Goal: Find specific page/section: Find specific page/section

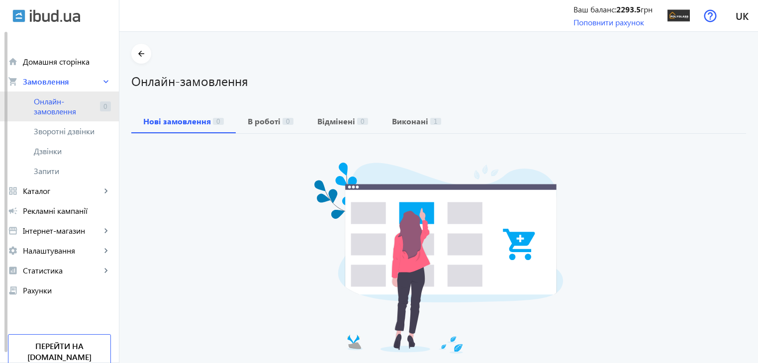
click at [66, 112] on span "Онлайн-замовлення" at bounding box center [65, 107] width 62 height 20
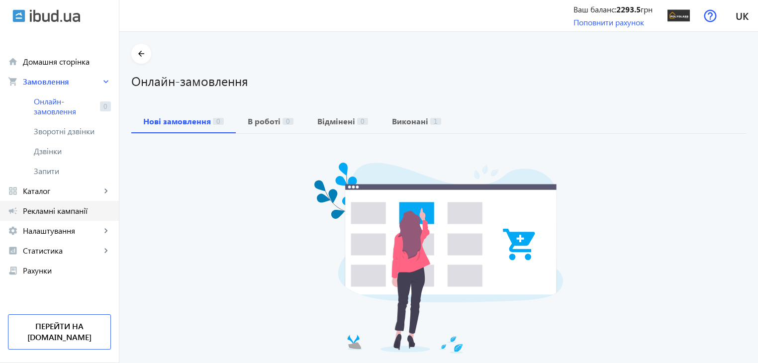
click at [68, 214] on span "Рекламні кампанії" at bounding box center [67, 211] width 88 height 10
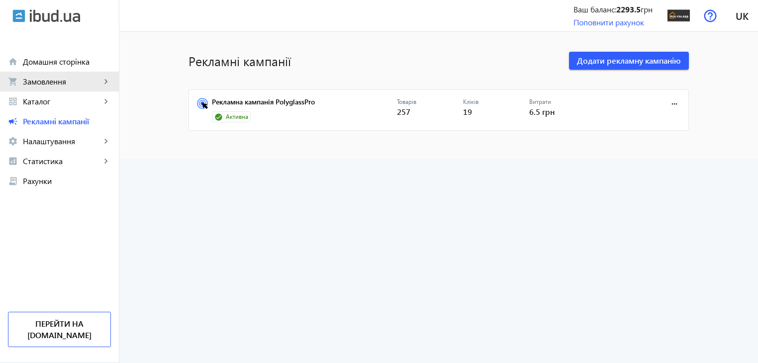
click at [34, 84] on span "Замовлення" at bounding box center [62, 82] width 78 height 10
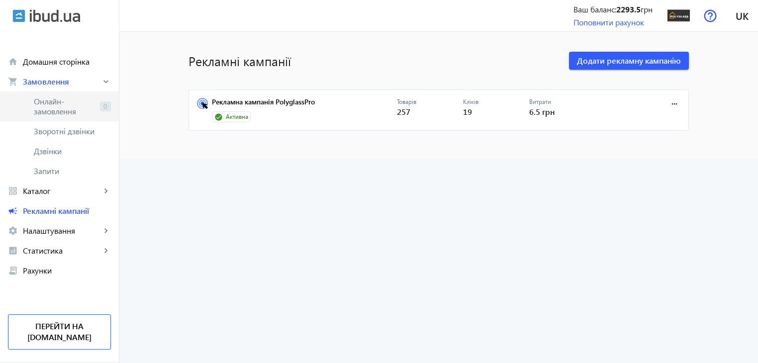
click at [44, 100] on span "Онлайн-замовлення" at bounding box center [65, 107] width 62 height 20
